Goal: Information Seeking & Learning: Stay updated

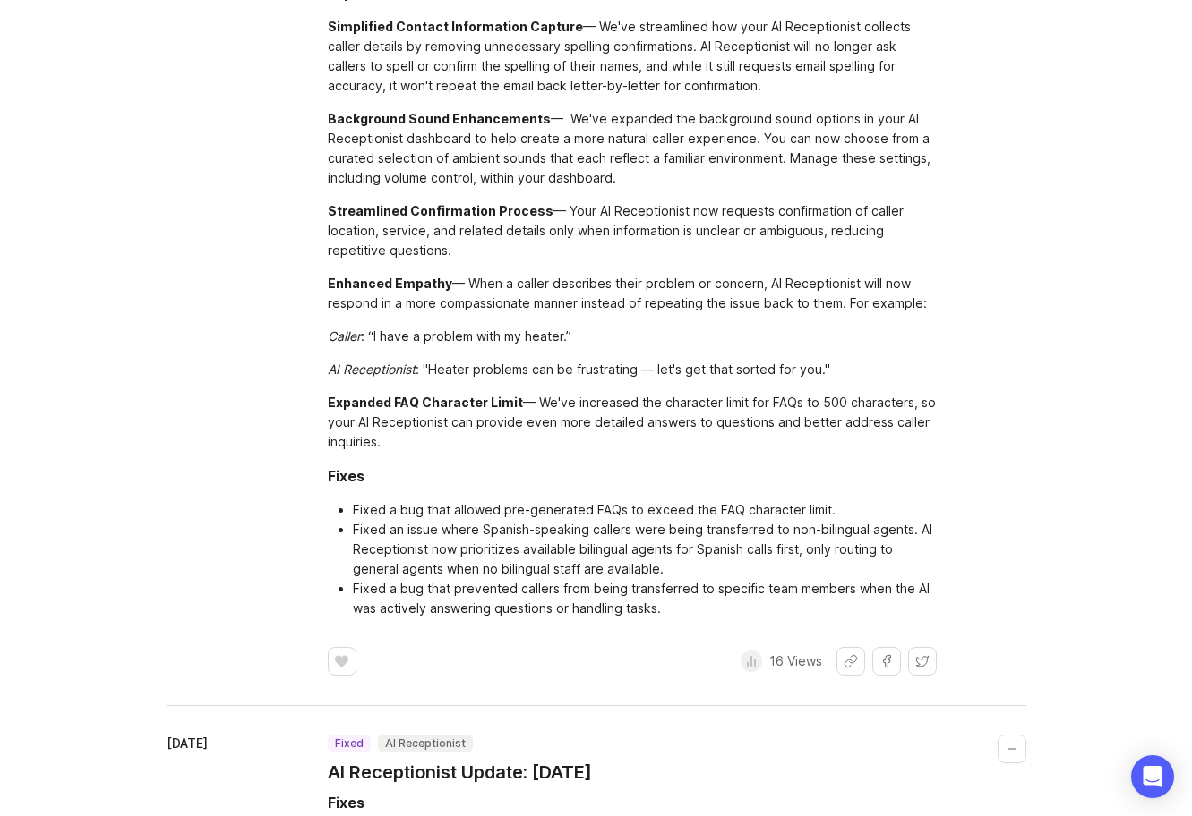
scroll to position [109, 0]
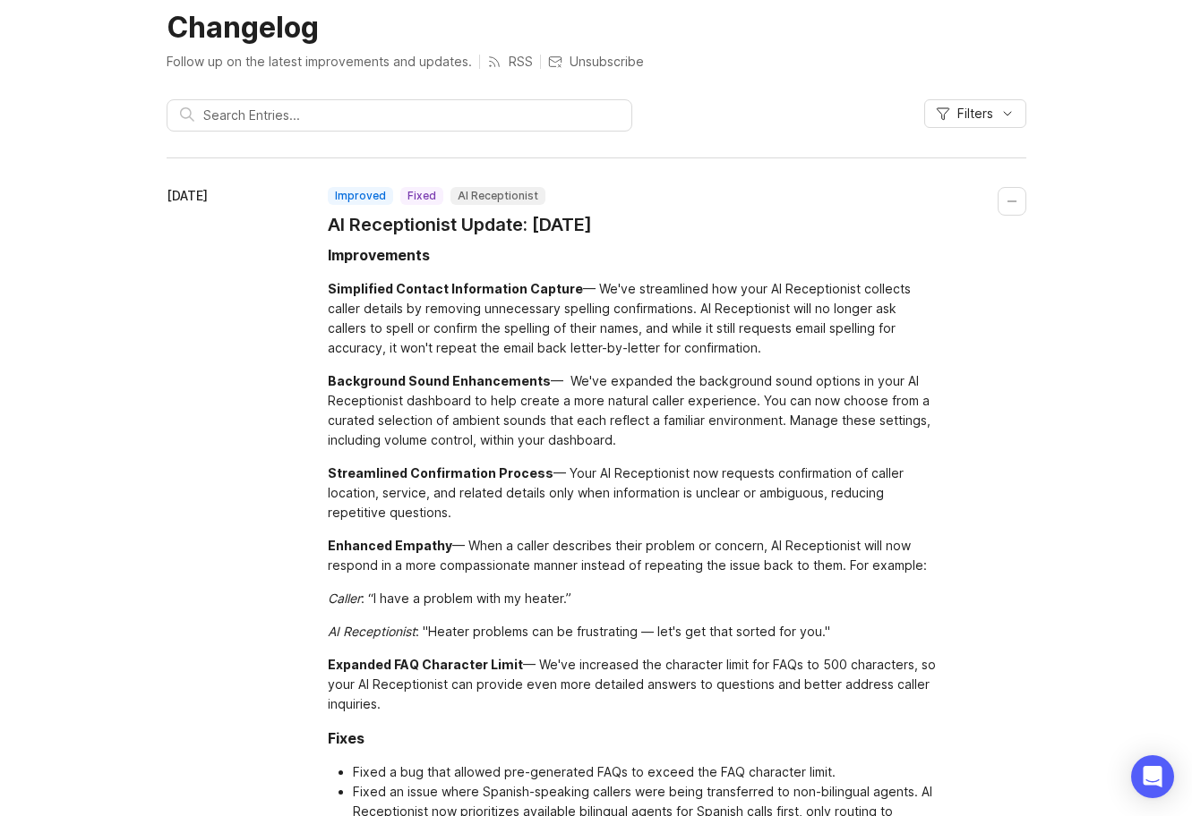
click at [642, 570] on div "Enhanced Empathy — When a caller describes their problem or concern, AI Recepti…" at bounding box center [632, 555] width 609 height 39
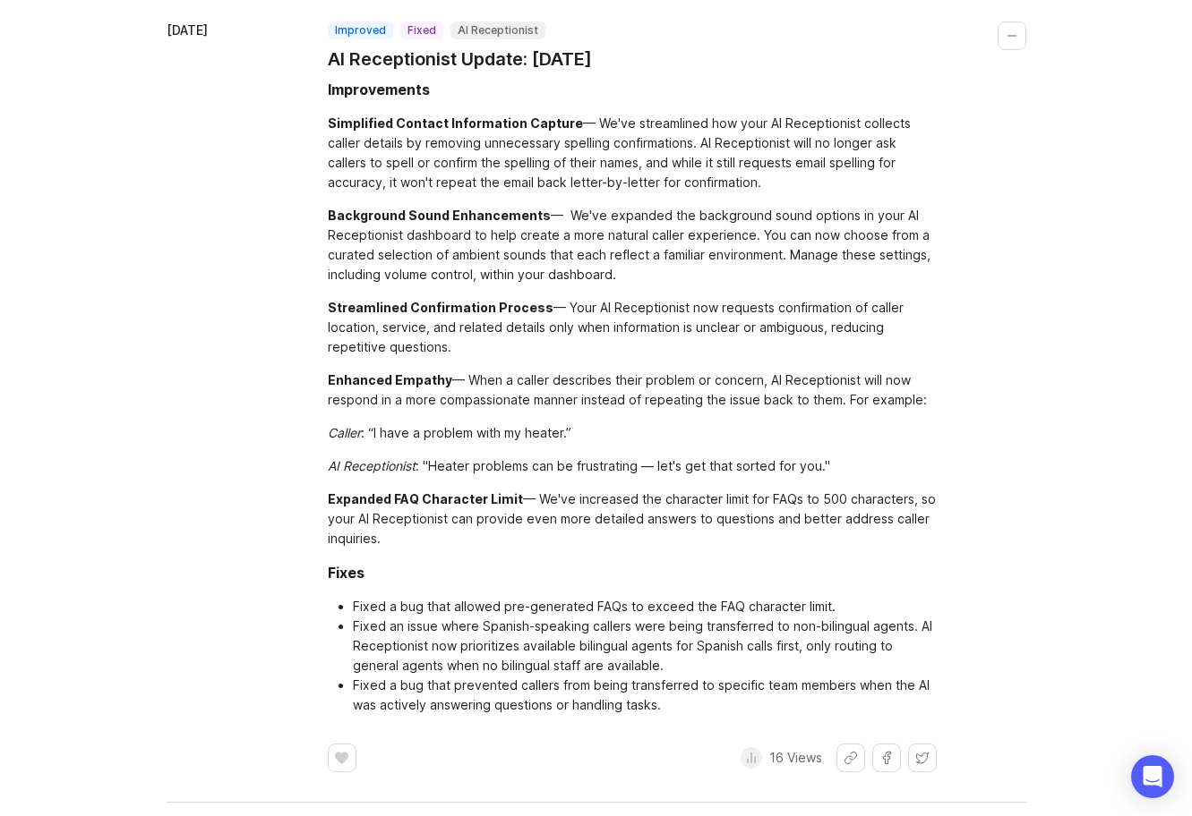
scroll to position [519, 0]
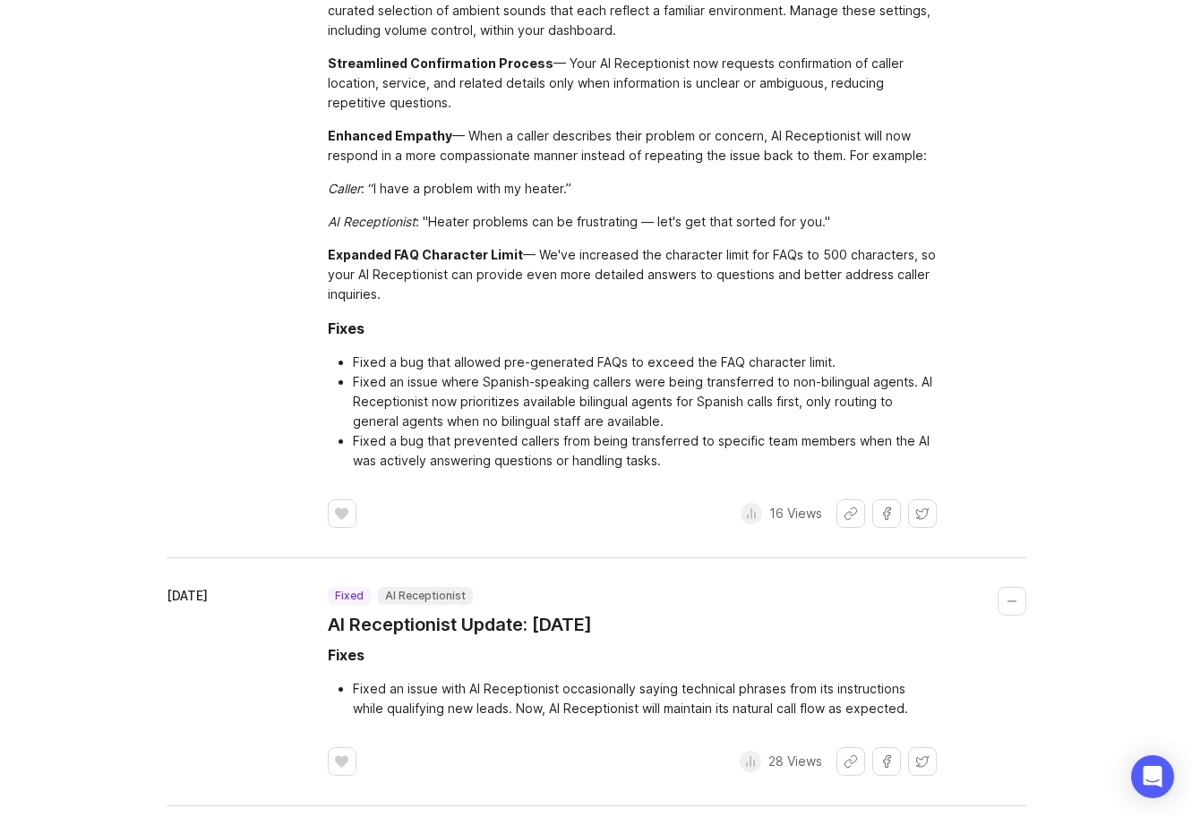
click at [612, 440] on li "Fixed a bug that prevented callers from being transferred to specific team memb…" at bounding box center [645, 451] width 584 height 39
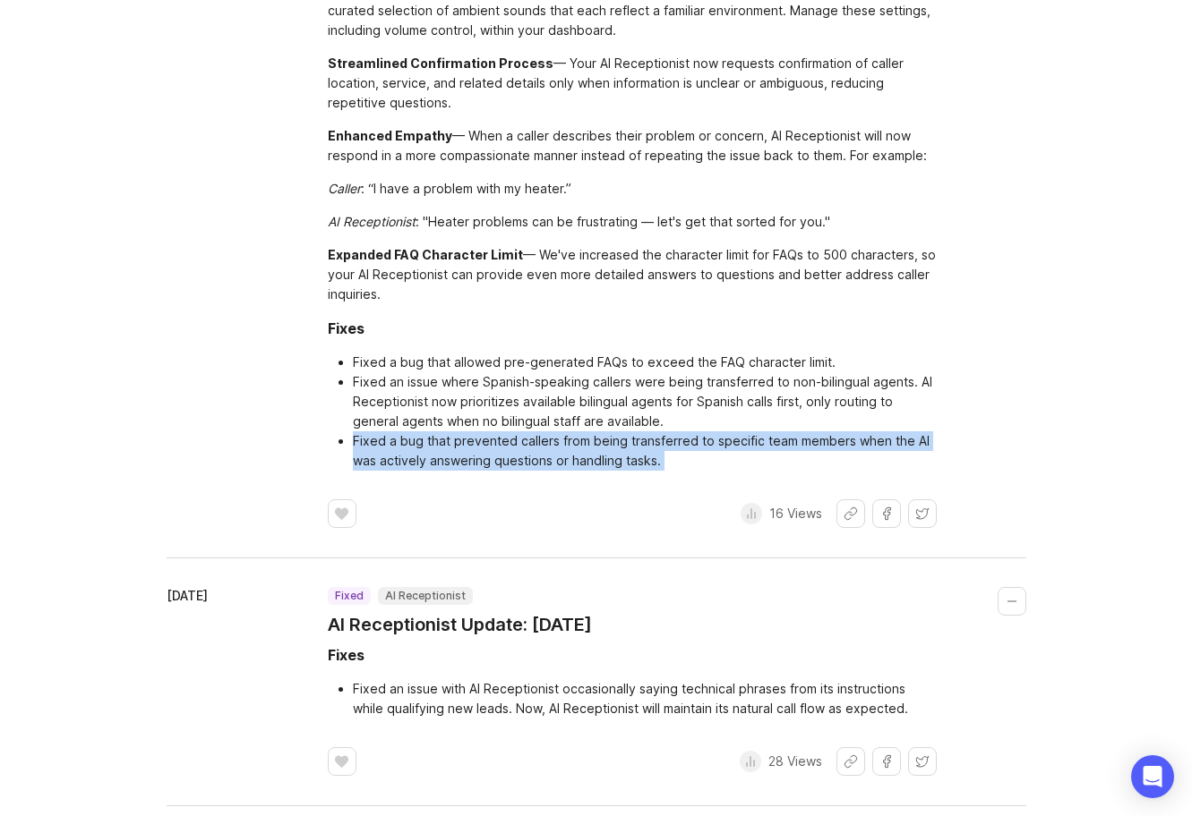
click at [612, 440] on li "Fixed a bug that prevented callers from being transferred to specific team memb…" at bounding box center [645, 451] width 584 height 39
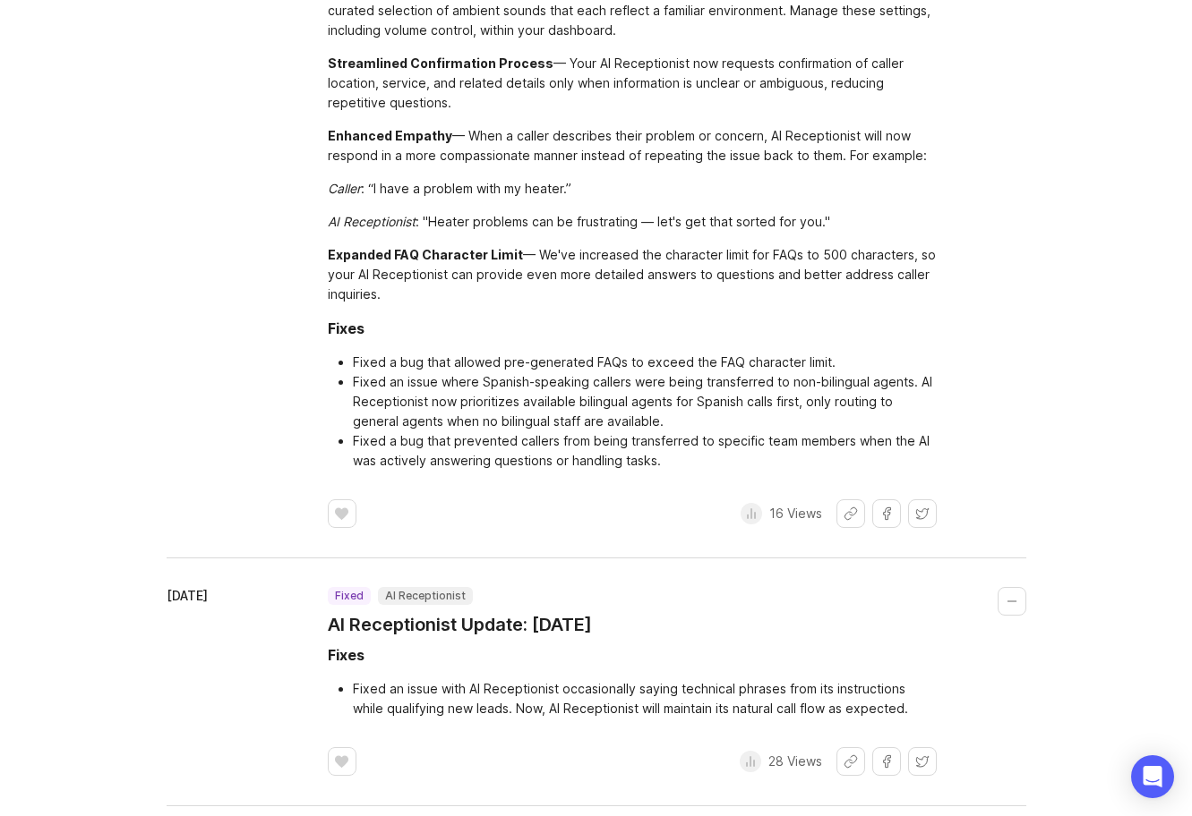
click at [753, 377] on li "Fixed an issue where Spanish-speaking callers were being transferred to non-bil…" at bounding box center [645, 401] width 584 height 59
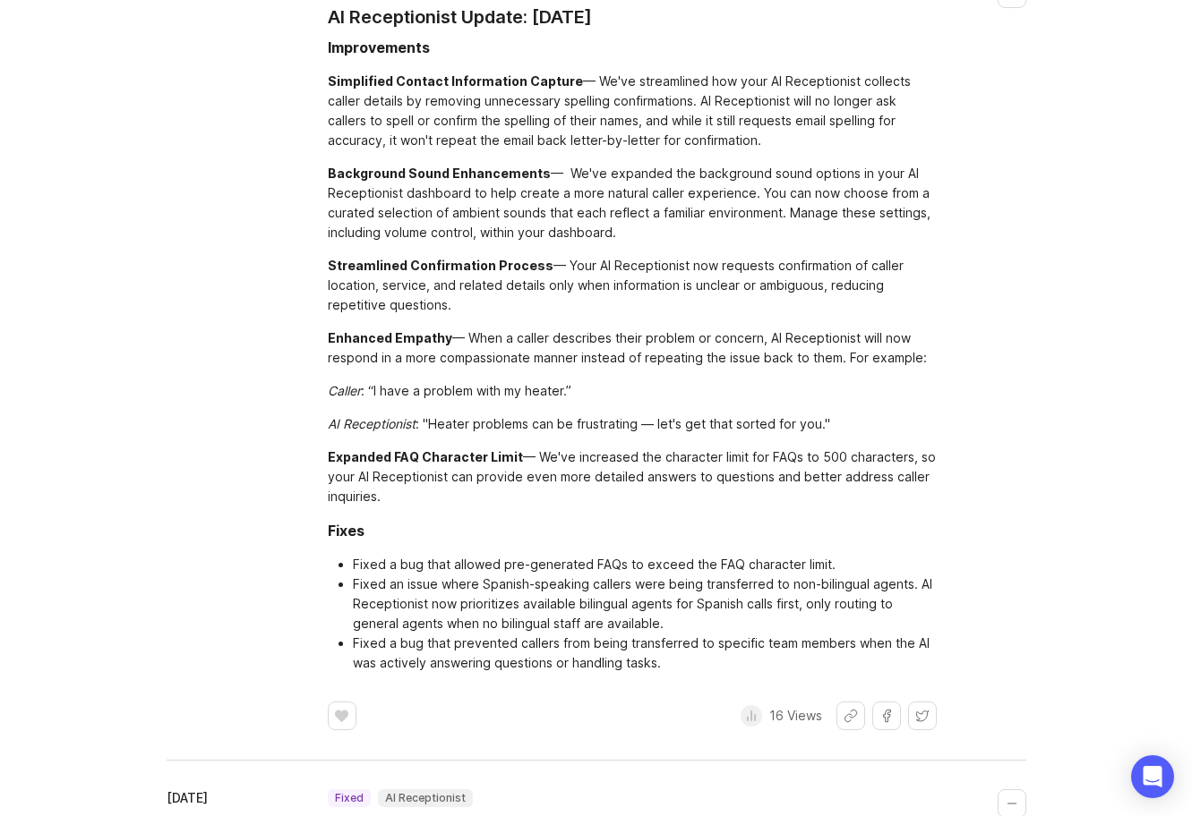
click at [750, 389] on div "Caller : “I have a problem with my heater.”" at bounding box center [632, 391] width 609 height 20
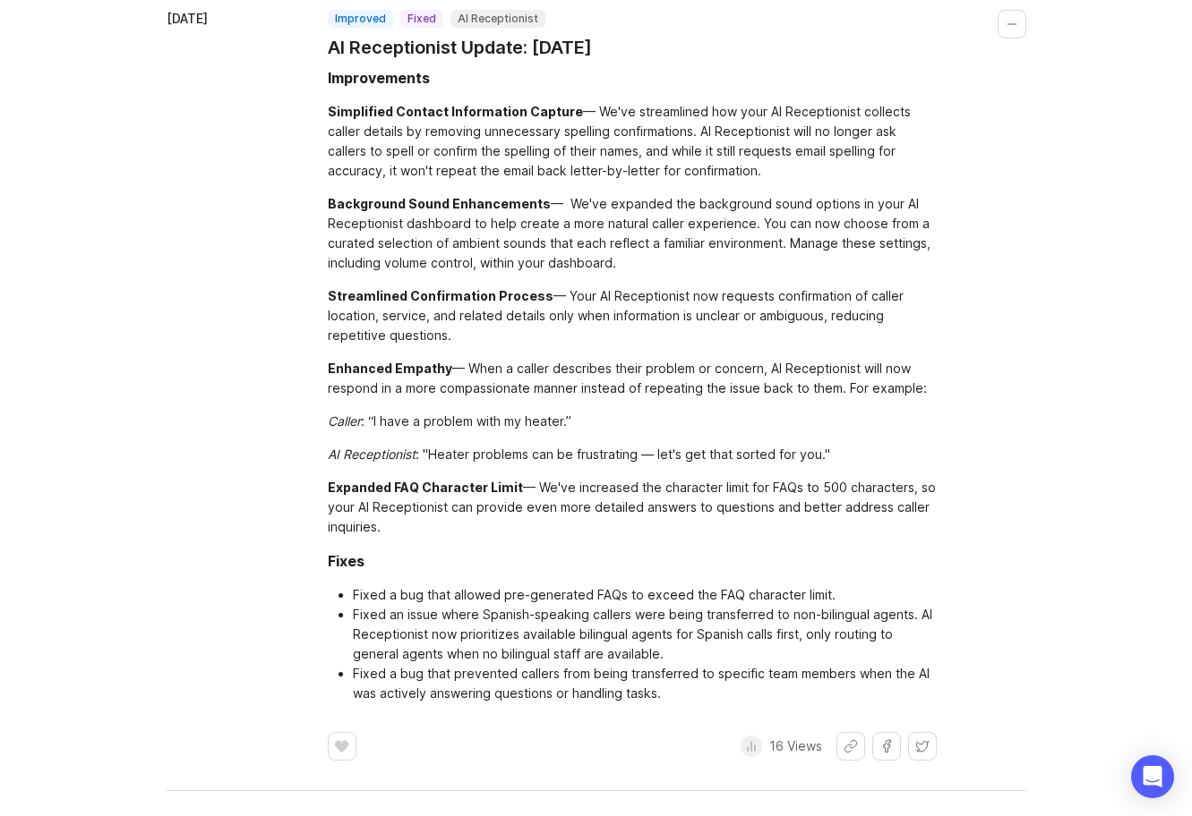
scroll to position [285, 0]
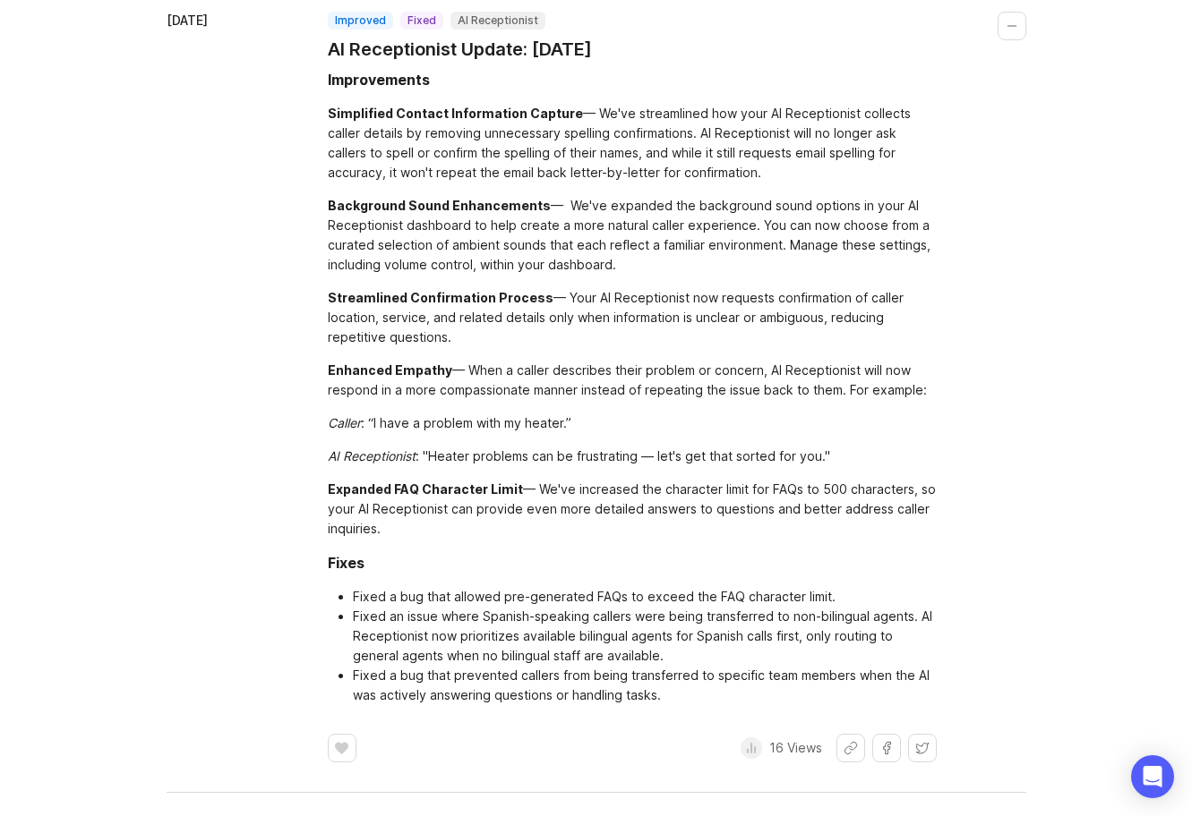
drag, startPoint x: 501, startPoint y: 336, endPoint x: 295, endPoint y: 283, distance: 212.6
click at [295, 283] on div "[DATE] improved fixed AI Receptionist AI Receptionist Update: [DATE] Improvemen…" at bounding box center [596, 387] width 859 height 751
click at [793, 291] on div "Streamlined Confirmation Process — Your AI Receptionist now requests confirmati…" at bounding box center [632, 317] width 609 height 59
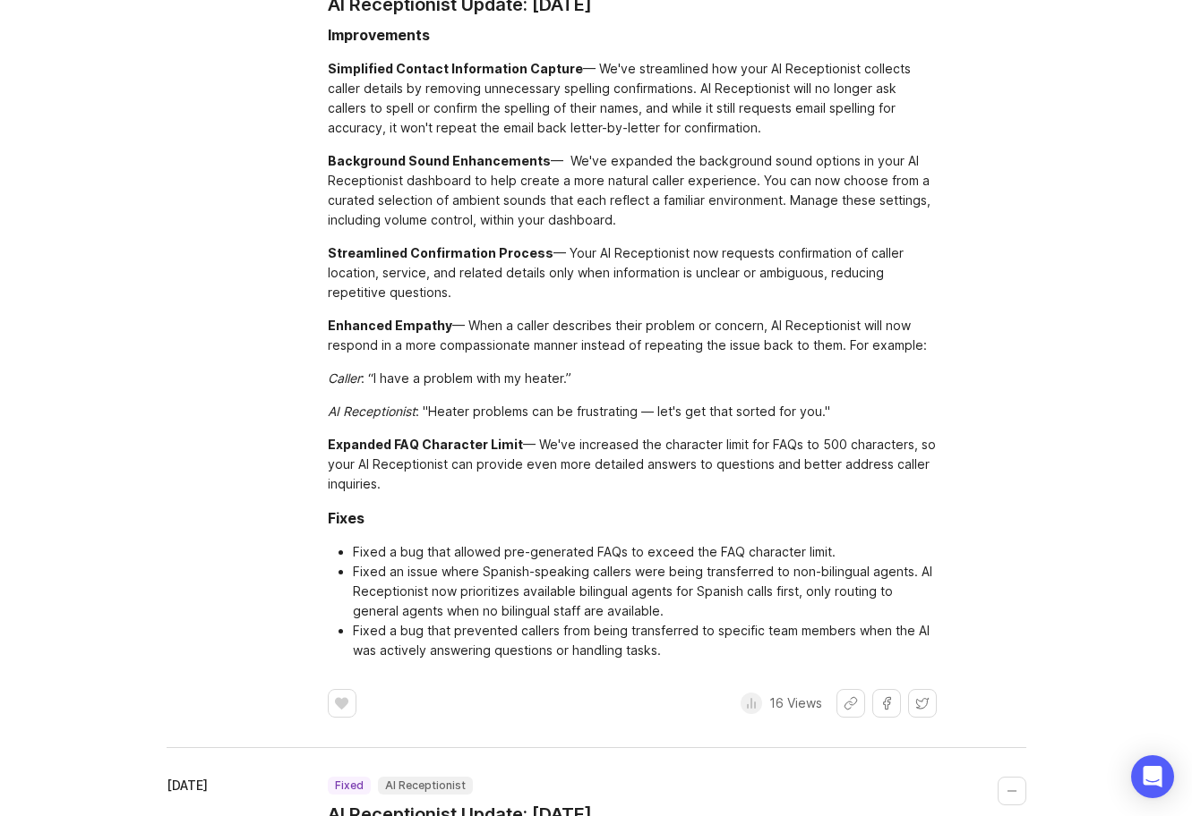
scroll to position [335, 0]
